Goal: Task Accomplishment & Management: Manage account settings

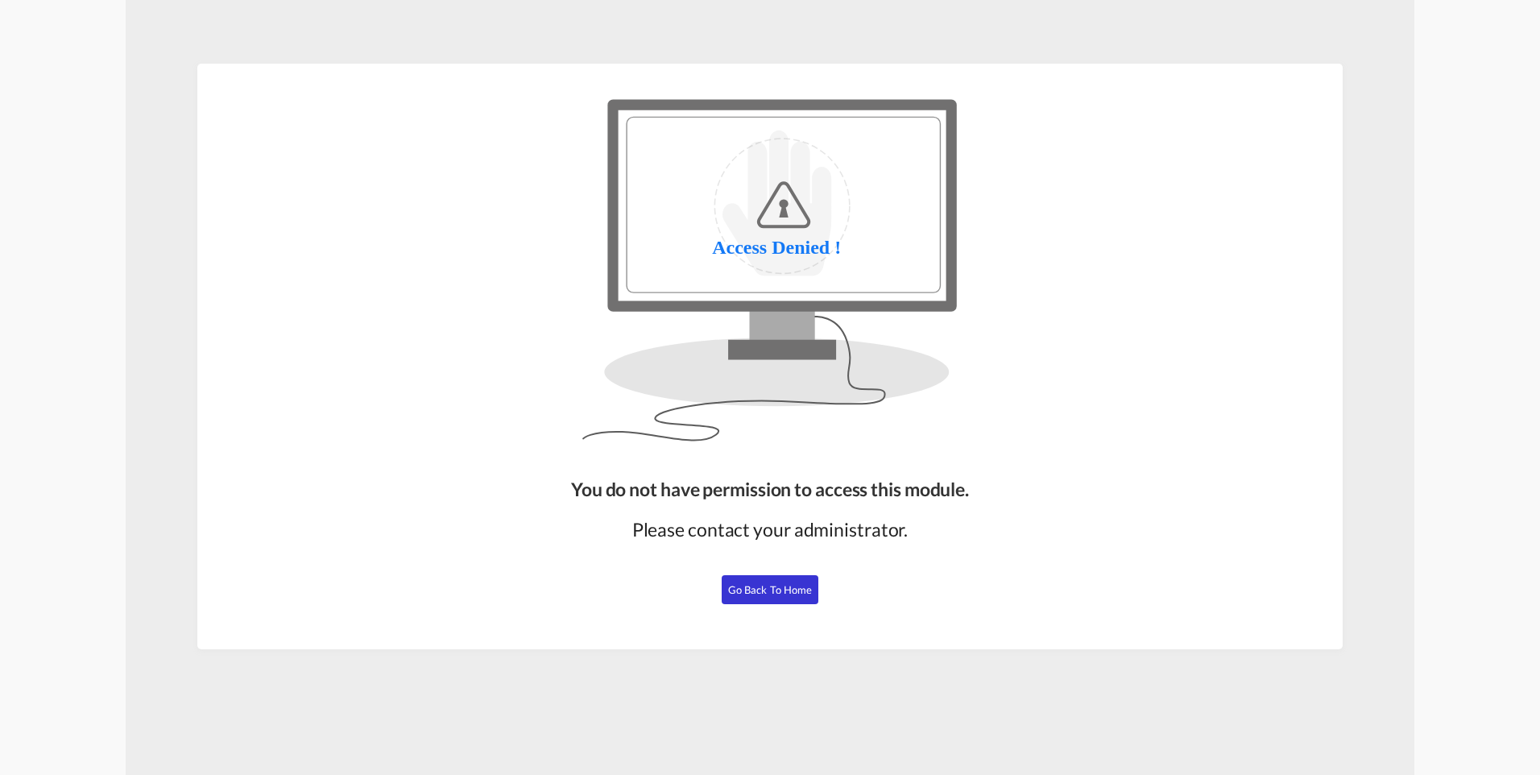
click at [766, 589] on span "Go Back to Home" at bounding box center [770, 589] width 85 height 13
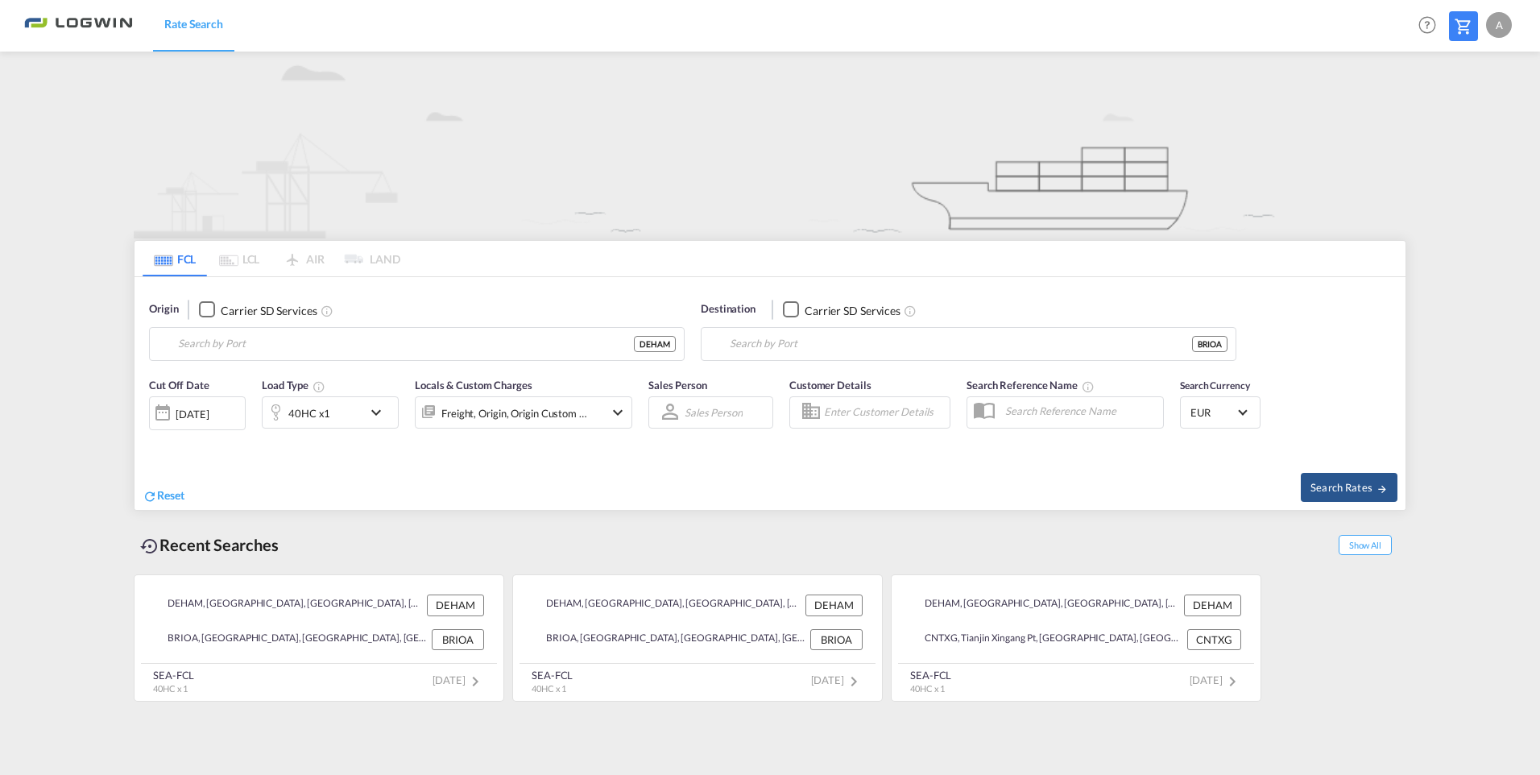
type input "Hamburg, DEHAM"
type input "Itapoa, BRIOA"
click at [1505, 22] on div "A" at bounding box center [1499, 25] width 26 height 26
click at [1450, 123] on button "Logout" at bounding box center [1480, 123] width 105 height 32
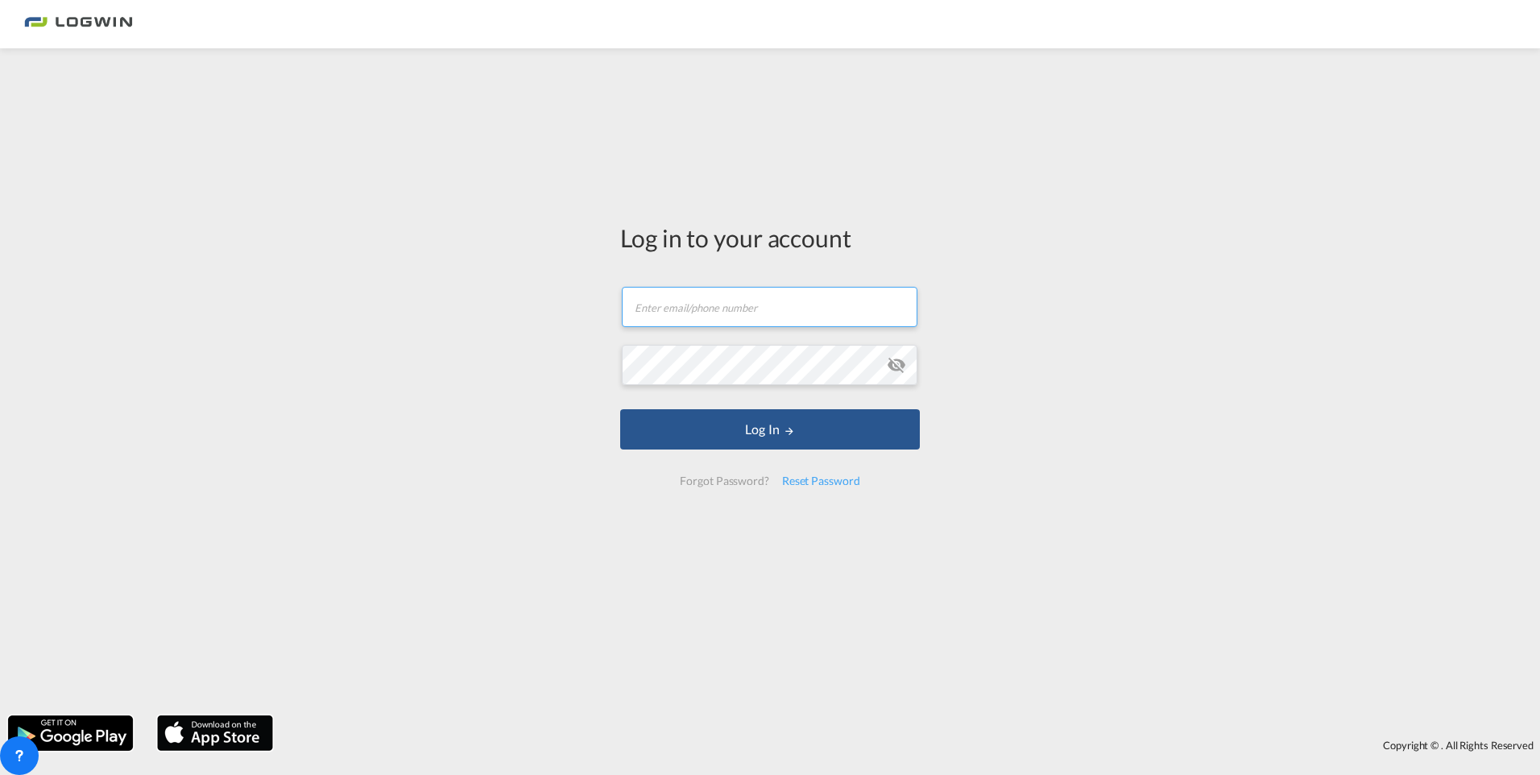
type input "anja.wolff@logwin-logistics.com"
